Goal: Navigation & Orientation: Find specific page/section

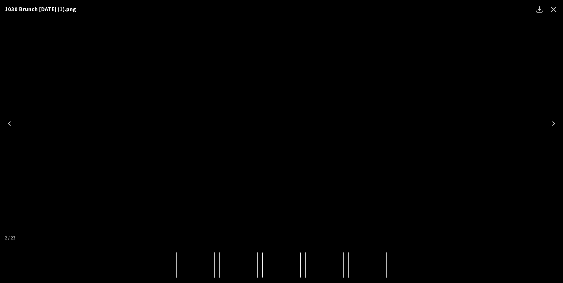
click at [551, 9] on icon "Close" at bounding box center [553, 9] width 9 height 9
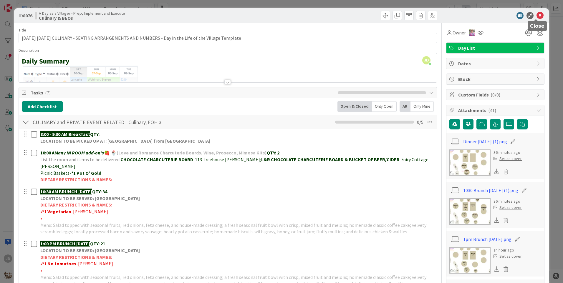
click at [536, 16] on icon at bounding box center [539, 15] width 7 height 7
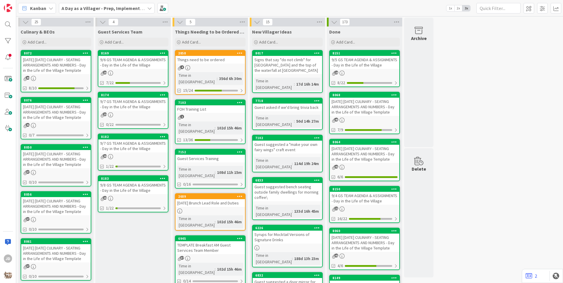
click at [131, 103] on div "9/7 GS TEAM AGENDA & ASSIGNMENTS - Day in the Life of the Village" at bounding box center [132, 104] width 69 height 13
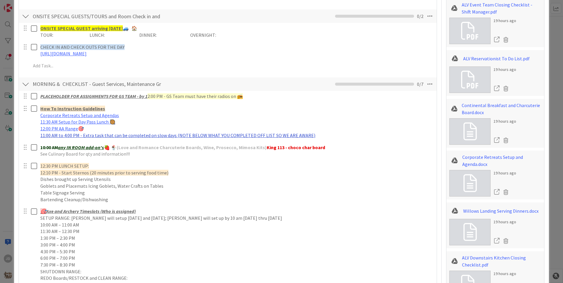
scroll to position [265, 0]
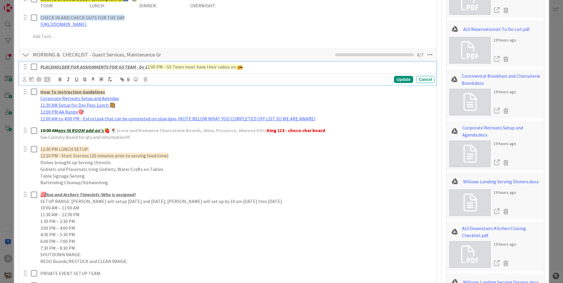
click at [36, 69] on icon at bounding box center [34, 66] width 6 height 7
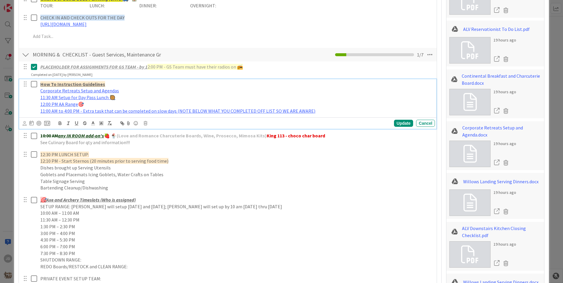
click at [31, 86] on icon at bounding box center [34, 84] width 6 height 7
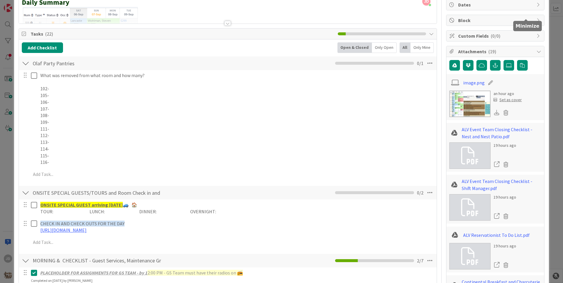
scroll to position [0, 0]
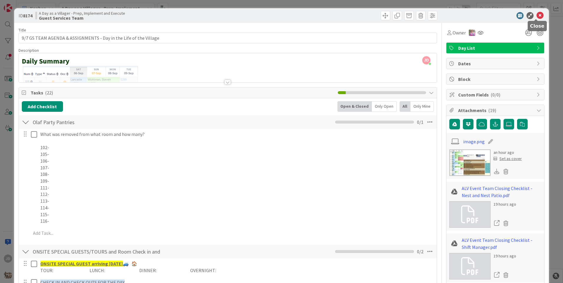
click at [536, 14] on icon at bounding box center [539, 15] width 7 height 7
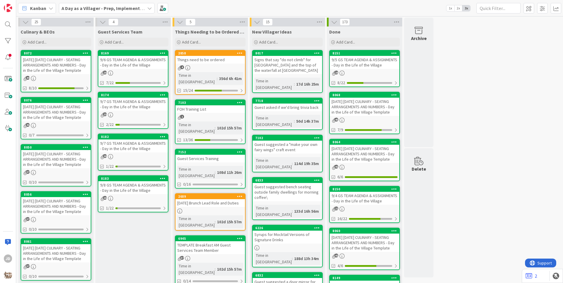
click at [141, 102] on div "9/7 GS TEAM AGENDA & ASSIGNMENTS - Day in the Life of the Village" at bounding box center [132, 104] width 69 height 13
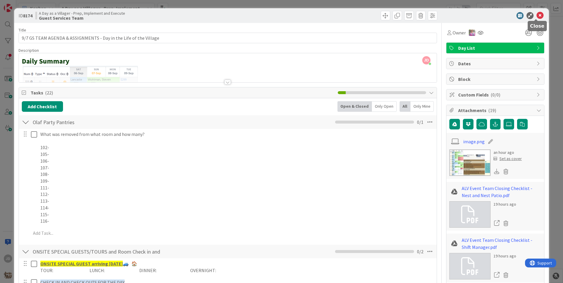
click at [537, 17] on icon at bounding box center [539, 15] width 7 height 7
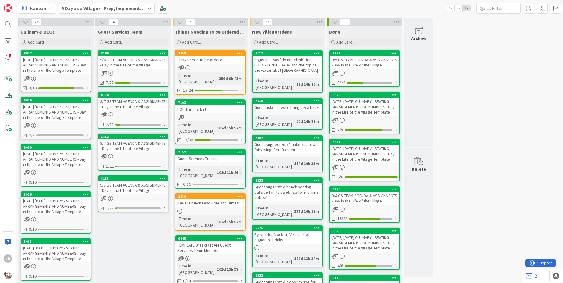
click at [52, 118] on div "[DATE] [DATE] CULINARY - SEATING ARRANGEMENTS AND NUMBERS - Day in the Life of …" at bounding box center [55, 112] width 69 height 18
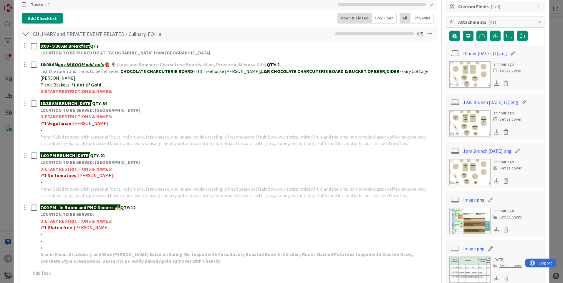
scroll to position [118, 0]
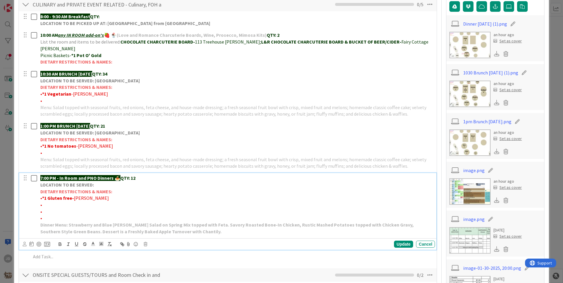
drag, startPoint x: 175, startPoint y: 176, endPoint x: 436, endPoint y: 151, distance: 261.6
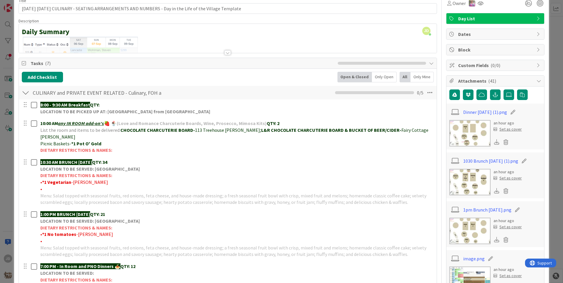
scroll to position [0, 0]
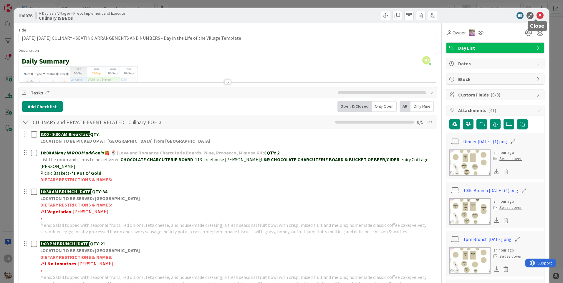
click at [536, 16] on icon at bounding box center [539, 15] width 7 height 7
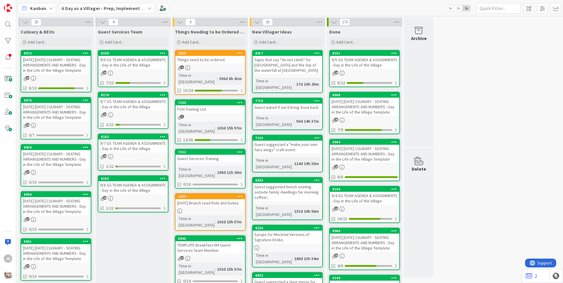
click at [113, 107] on div "9/7 GS TEAM AGENDA & ASSIGNMENTS - Day in the Life of the Village" at bounding box center [132, 104] width 69 height 13
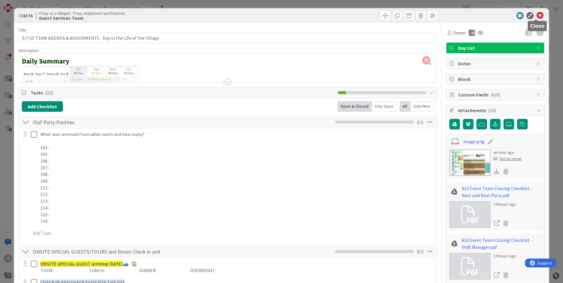
click at [536, 14] on icon at bounding box center [539, 15] width 7 height 7
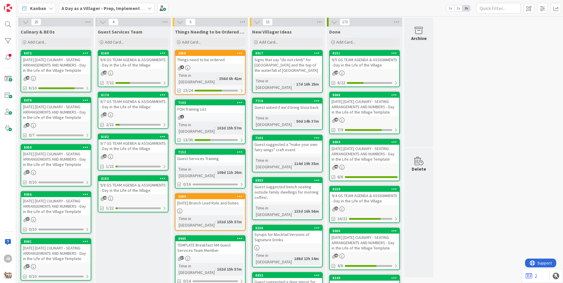
click at [63, 116] on div "[DATE] [DATE] CULINARY - SEATING ARRANGEMENTS AND NUMBERS - Day in the Life of …" at bounding box center [55, 112] width 69 height 18
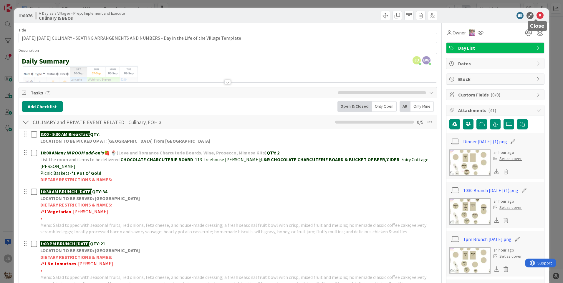
click at [538, 17] on icon at bounding box center [539, 15] width 7 height 7
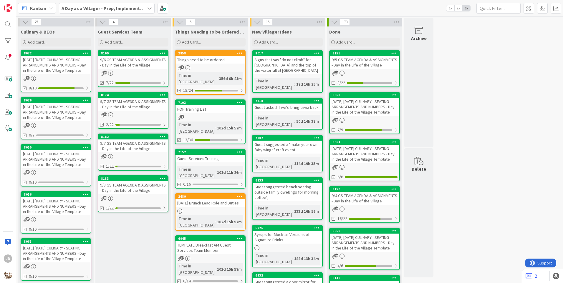
click at [140, 105] on div "9/7 GS TEAM AGENDA & ASSIGNMENTS - Day in the Life of the Village" at bounding box center [132, 104] width 69 height 13
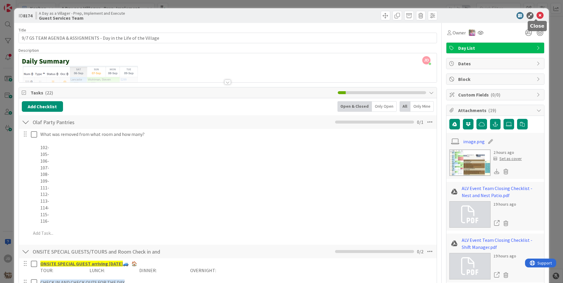
click at [536, 16] on icon at bounding box center [539, 15] width 7 height 7
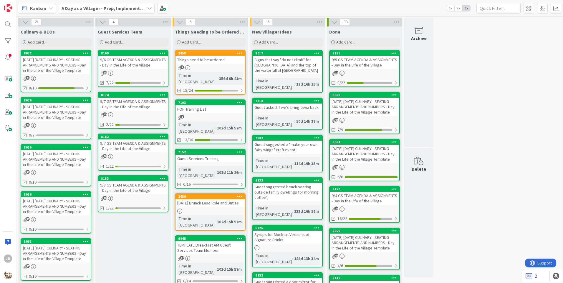
click at [124, 144] on div "9/7 GS TEAM AGENDA & ASSIGNMENTS - Day in the Life of the Village" at bounding box center [132, 145] width 69 height 13
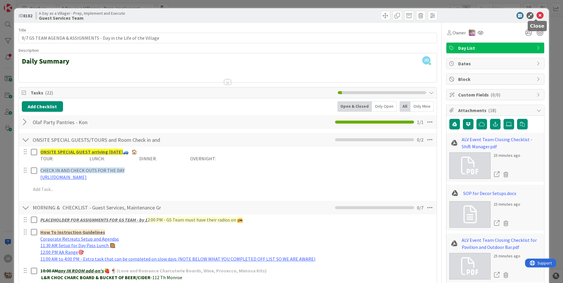
click at [536, 14] on icon at bounding box center [539, 15] width 7 height 7
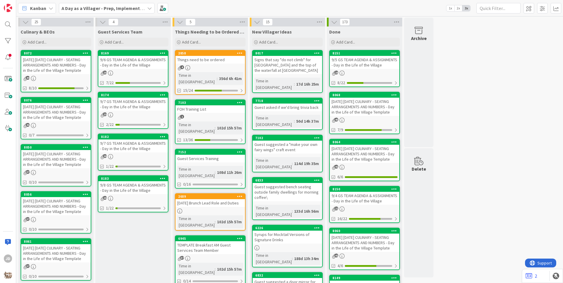
click at [37, 110] on div "[DATE] [DATE] CULINARY - SEATING ARRANGEMENTS AND NUMBERS - Day in the Life of …" at bounding box center [55, 112] width 69 height 18
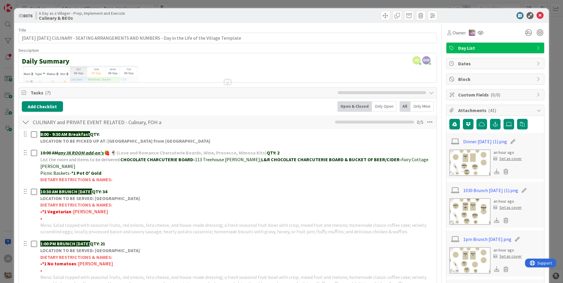
click at [475, 160] on img at bounding box center [469, 162] width 41 height 26
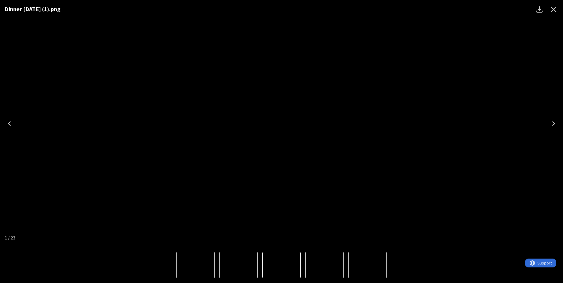
click at [551, 7] on icon "Close" at bounding box center [553, 9] width 9 height 9
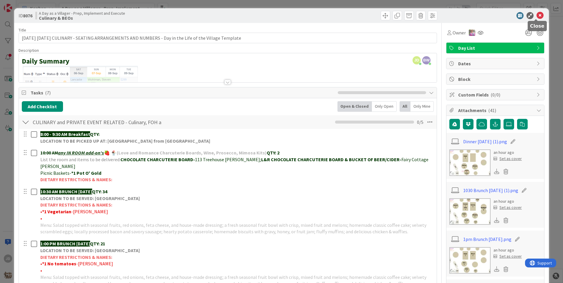
click at [536, 14] on icon at bounding box center [539, 15] width 7 height 7
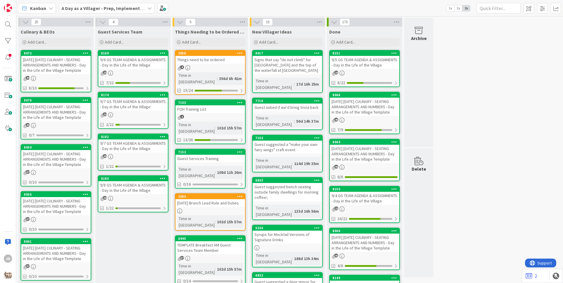
click at [136, 145] on div "9/7 GS TEAM AGENDA & ASSIGNMENTS - Day in the Life of the Village" at bounding box center [132, 145] width 69 height 13
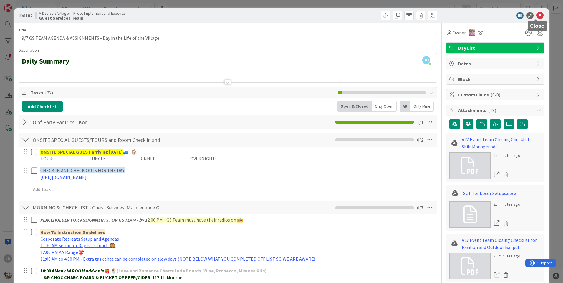
click at [538, 16] on icon at bounding box center [539, 15] width 7 height 7
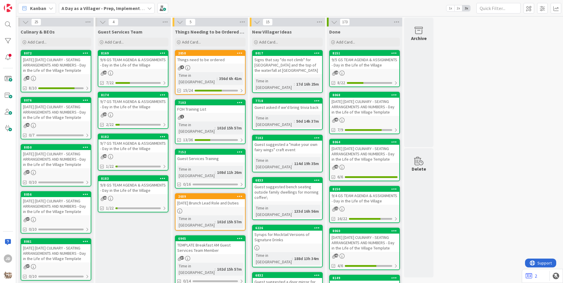
click at [138, 145] on div "9/7 GS TEAM AGENDA & ASSIGNMENTS - Day in the Life of the Village" at bounding box center [132, 145] width 69 height 13
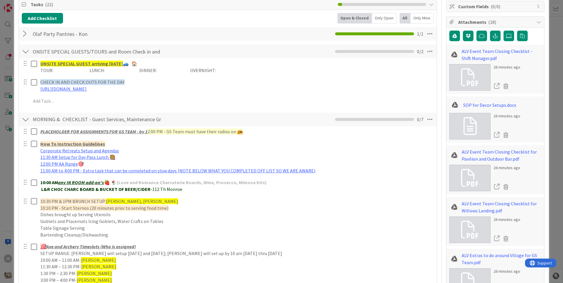
click at [29, 33] on div at bounding box center [26, 34] width 8 height 11
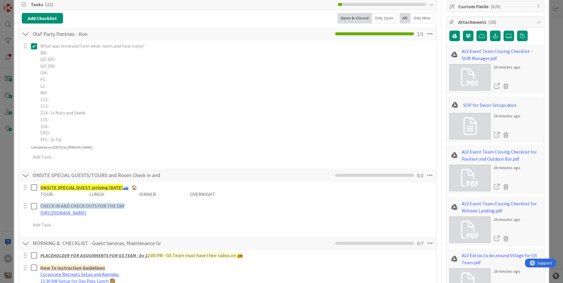
click at [35, 48] on icon at bounding box center [34, 46] width 6 height 7
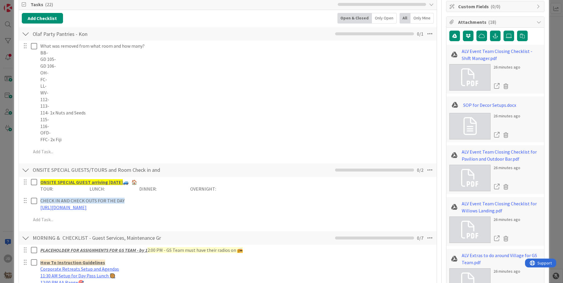
click at [26, 34] on div at bounding box center [26, 34] width 8 height 11
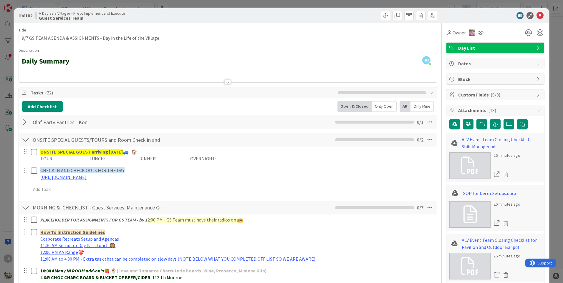
click at [536, 19] on body "JD Kanban A Day as a Villager - Prep, Implement and Execute 1x 2x 3x 25 Culinar…" at bounding box center [281, 141] width 563 height 283
click at [537, 15] on icon at bounding box center [539, 15] width 7 height 7
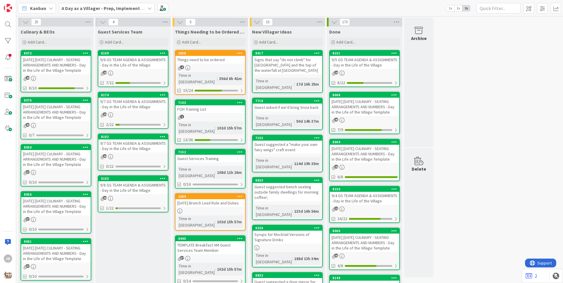
click at [46, 118] on div "[DATE] [DATE] CULINARY - SEATING ARRANGEMENTS AND NUMBERS - Day in the Life of …" at bounding box center [55, 112] width 69 height 18
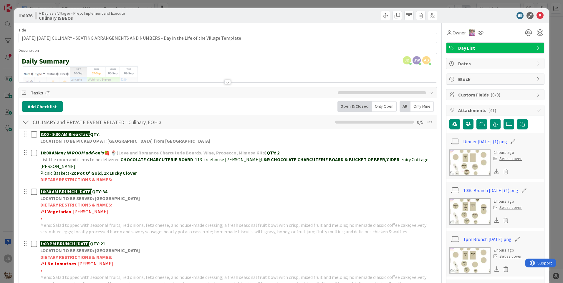
click at [468, 208] on img at bounding box center [469, 211] width 41 height 26
